Goal: Task Accomplishment & Management: Use online tool/utility

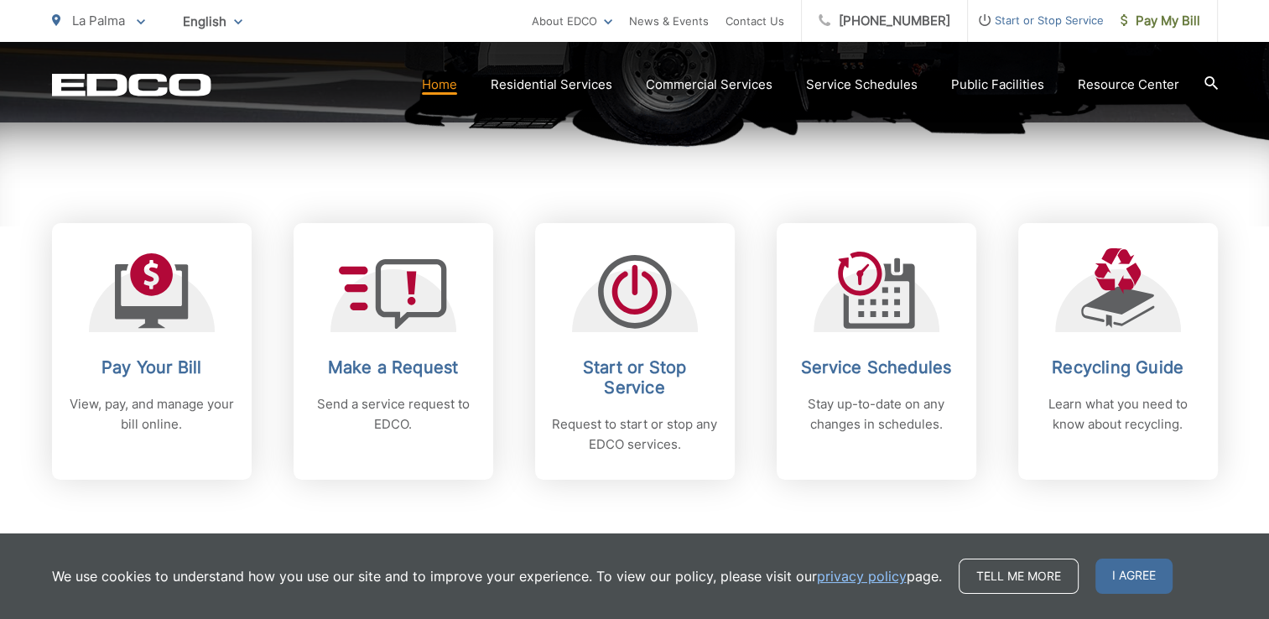
scroll to position [641, 0]
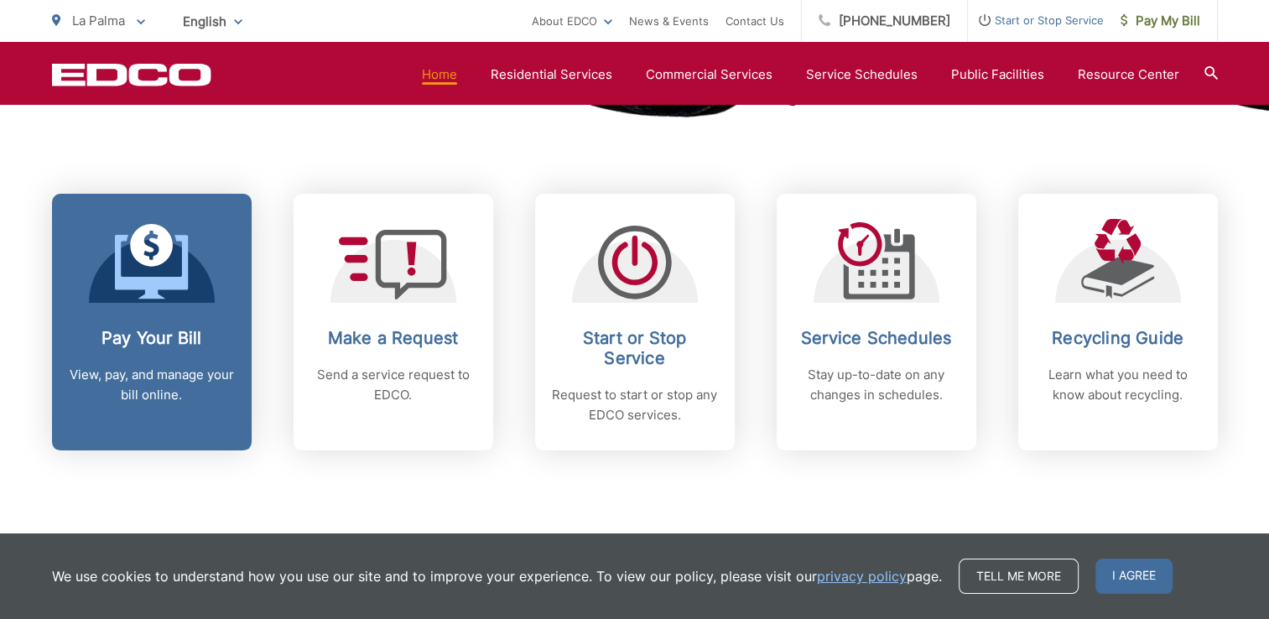
drag, startPoint x: 685, startPoint y: 377, endPoint x: 174, endPoint y: 359, distance: 510.4
click at [174, 359] on div "Pay Your Bill View, pay, and manage your bill online." at bounding box center [152, 366] width 166 height 77
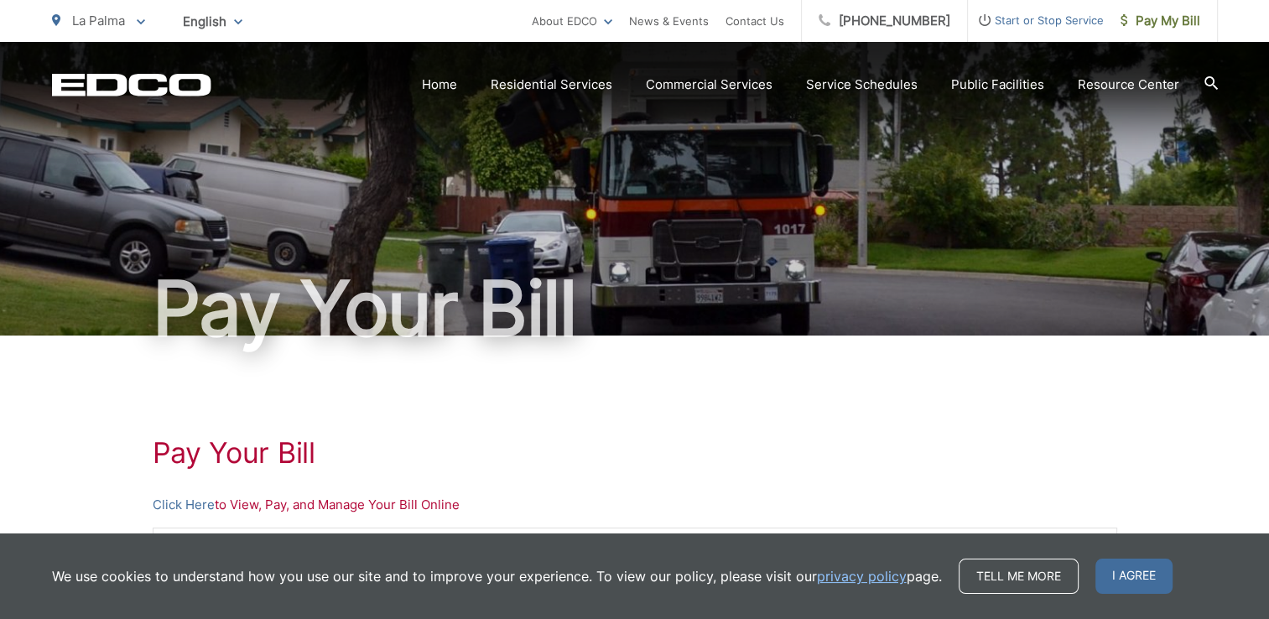
click at [1103, 559] on div "We use cookies to understand how you use our site and to improve your experienc…" at bounding box center [634, 577] width 1269 height 86
click at [1110, 577] on span "I agree" at bounding box center [1134, 576] width 77 height 35
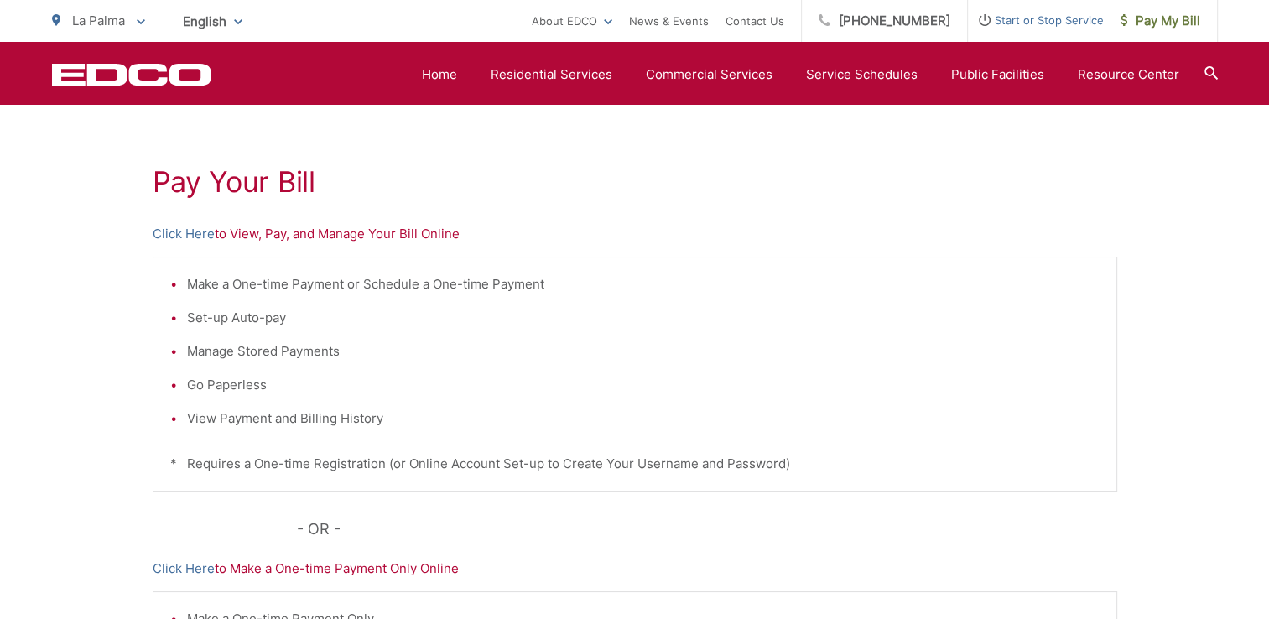
scroll to position [270, 0]
click at [184, 570] on link "Click Here" at bounding box center [184, 570] width 62 height 20
